Goal: Use online tool/utility: Utilize a website feature to perform a specific function

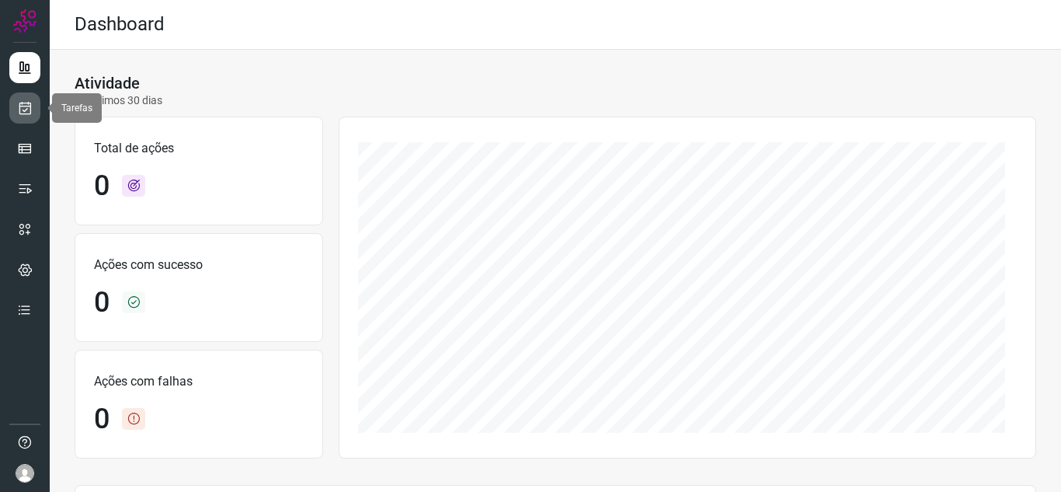
click at [28, 114] on icon at bounding box center [25, 108] width 16 height 16
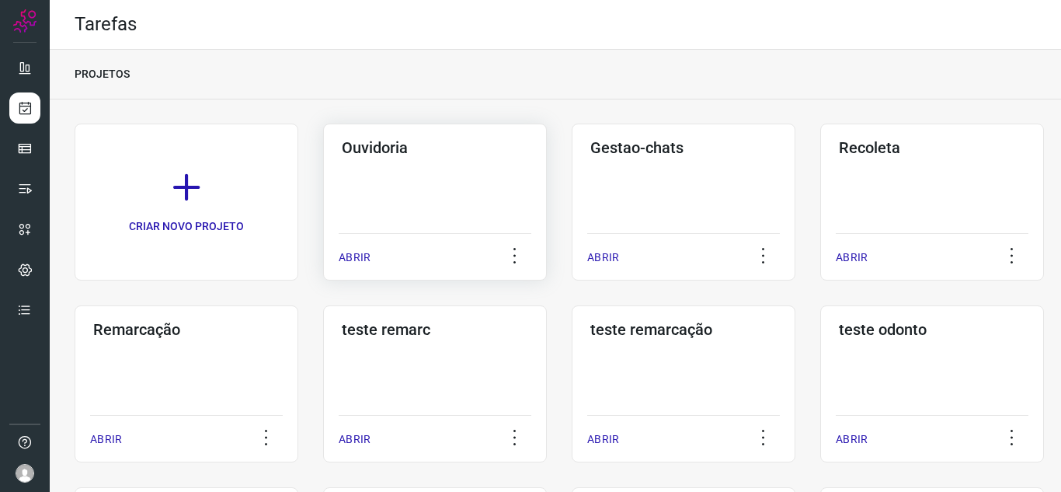
click at [358, 253] on p "ABRIR" at bounding box center [355, 257] width 32 height 16
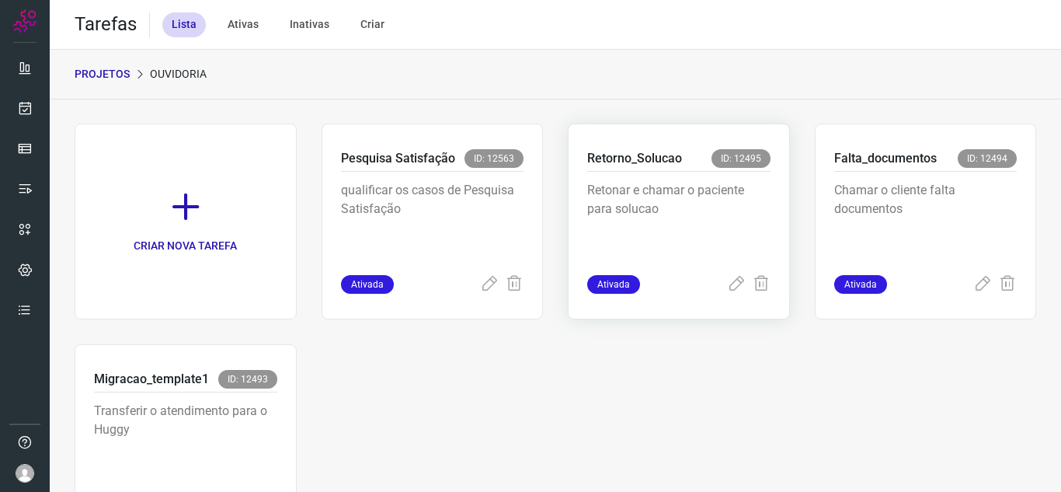
click at [620, 284] on span "Ativada" at bounding box center [613, 284] width 53 height 19
click at [727, 283] on icon at bounding box center [736, 284] width 19 height 19
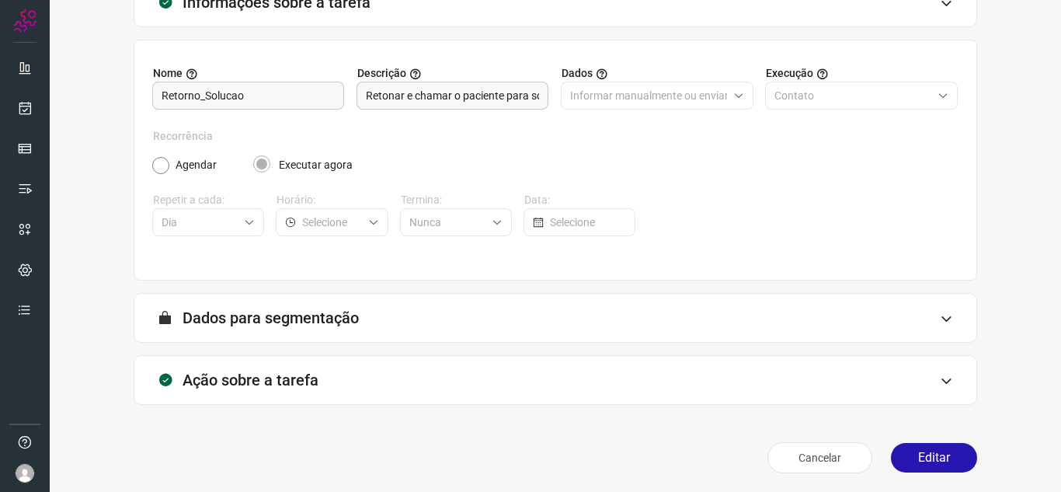
scroll to position [115, 0]
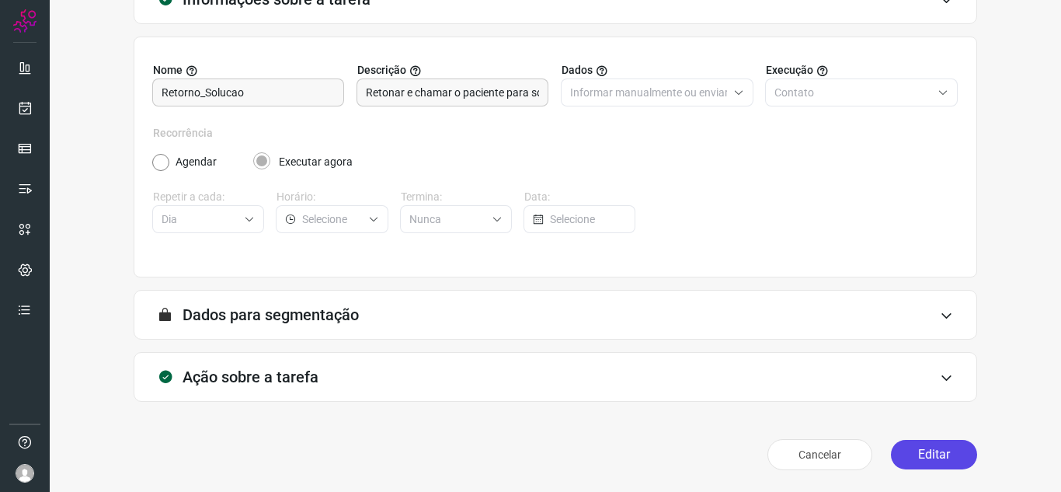
click at [911, 465] on button "Editar" at bounding box center [934, 455] width 86 height 30
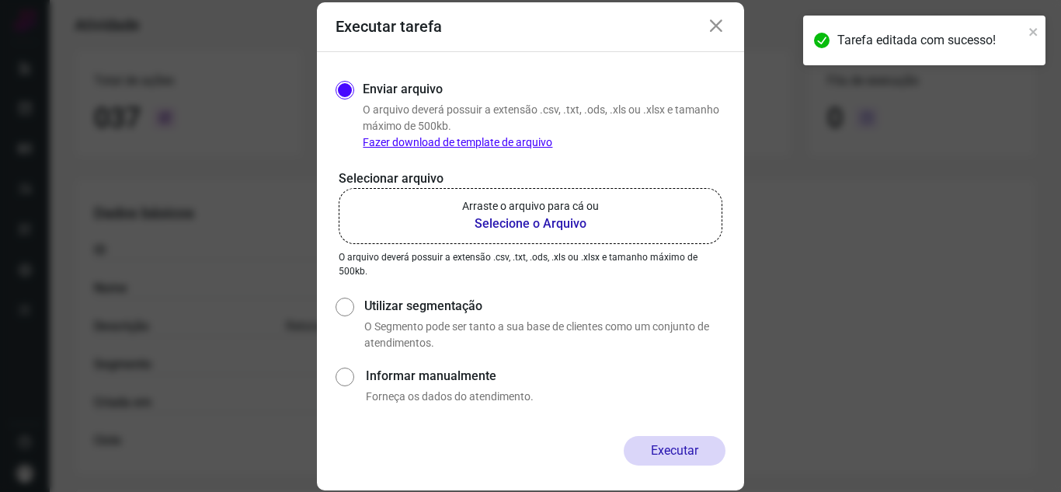
click at [507, 222] on b "Selecione o Arquivo" at bounding box center [530, 223] width 137 height 19
click at [0, 0] on input "Arraste o arquivo para cá ou Selecione o Arquivo" at bounding box center [0, 0] width 0 height 0
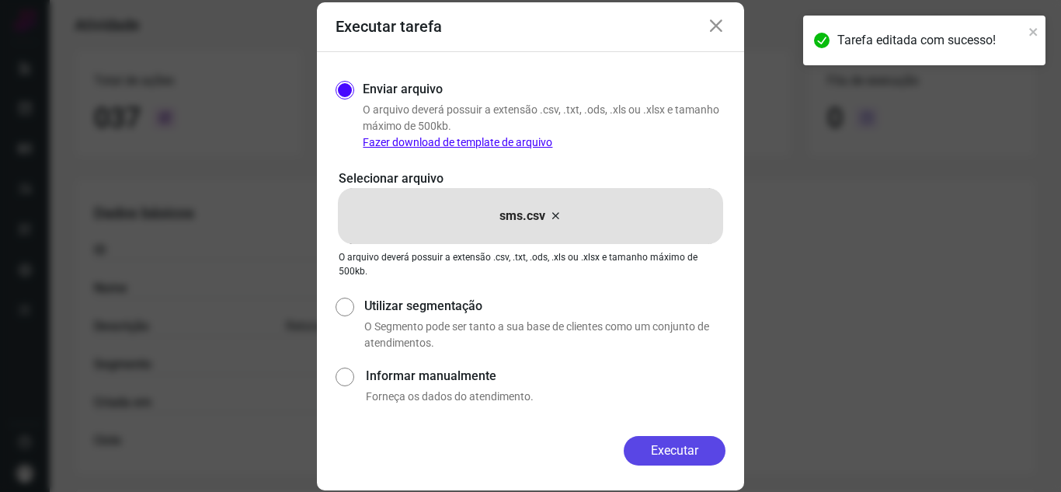
click at [684, 456] on button "Executar" at bounding box center [675, 451] width 102 height 30
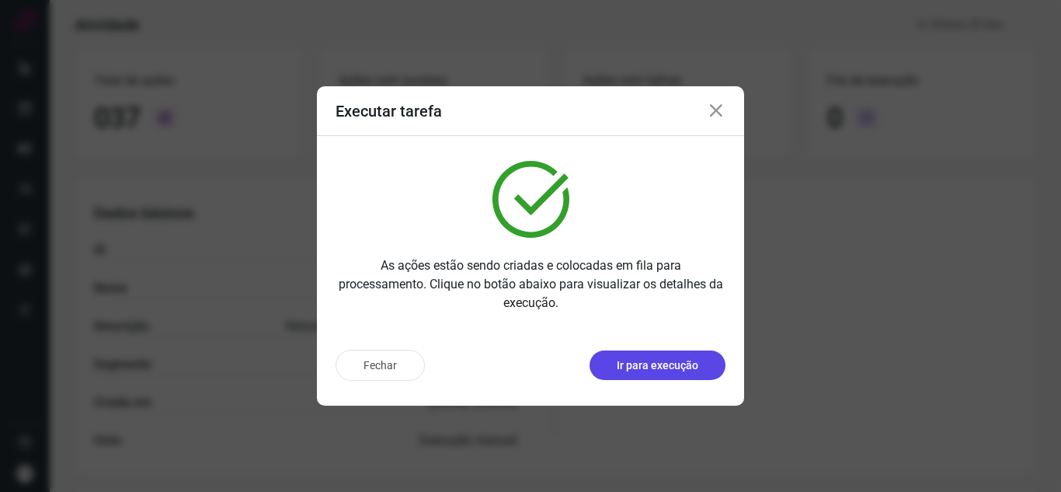
click at [658, 355] on button "Ir para execução" at bounding box center [658, 365] width 136 height 30
